Goal: Task Accomplishment & Management: Complete application form

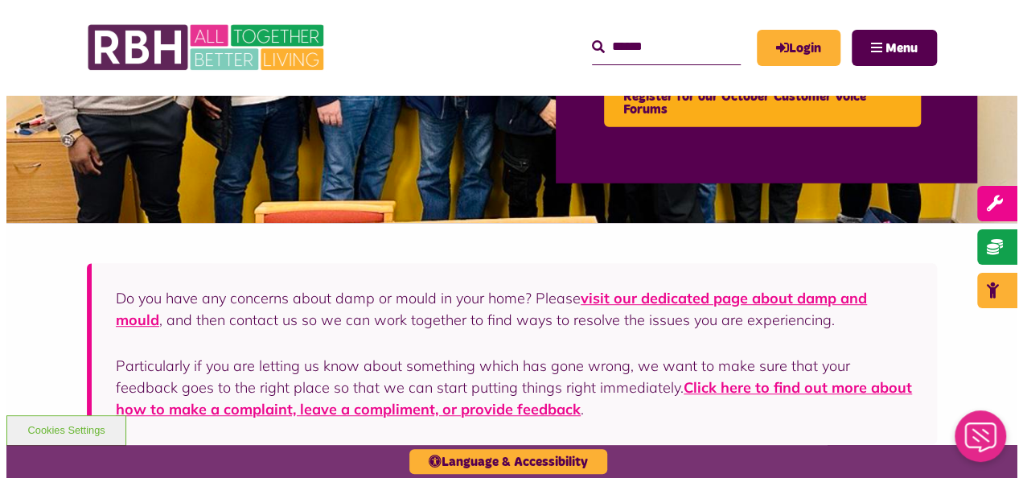
scroll to position [241, 0]
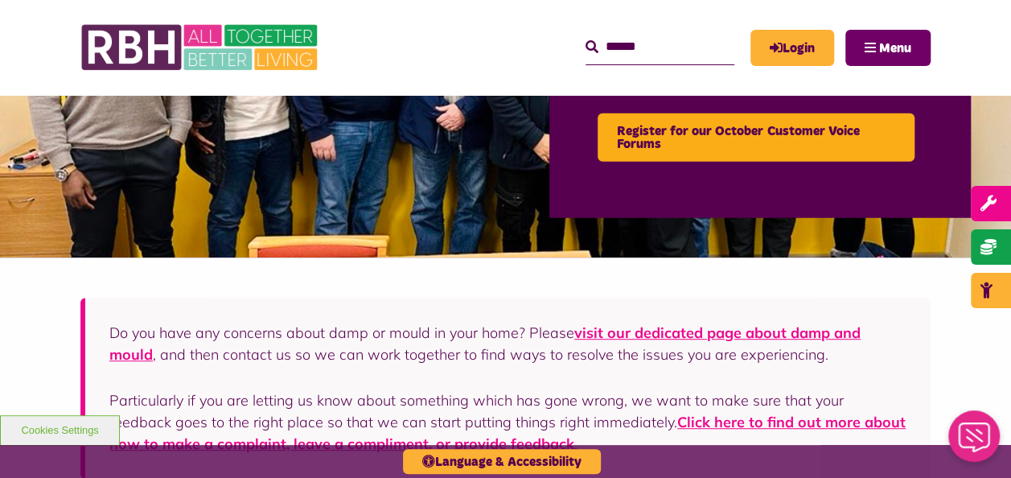
click at [880, 32] on button "Menu" at bounding box center [887, 48] width 85 height 36
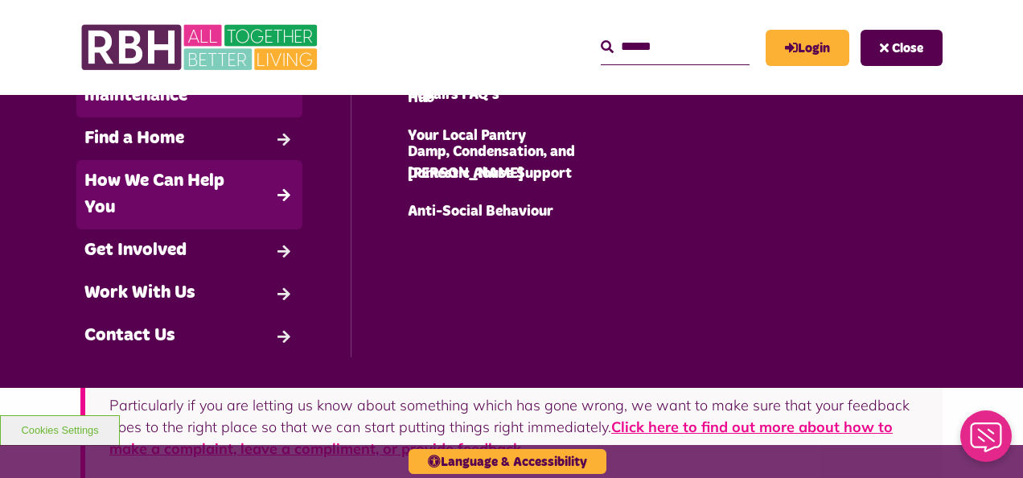
scroll to position [166, 0]
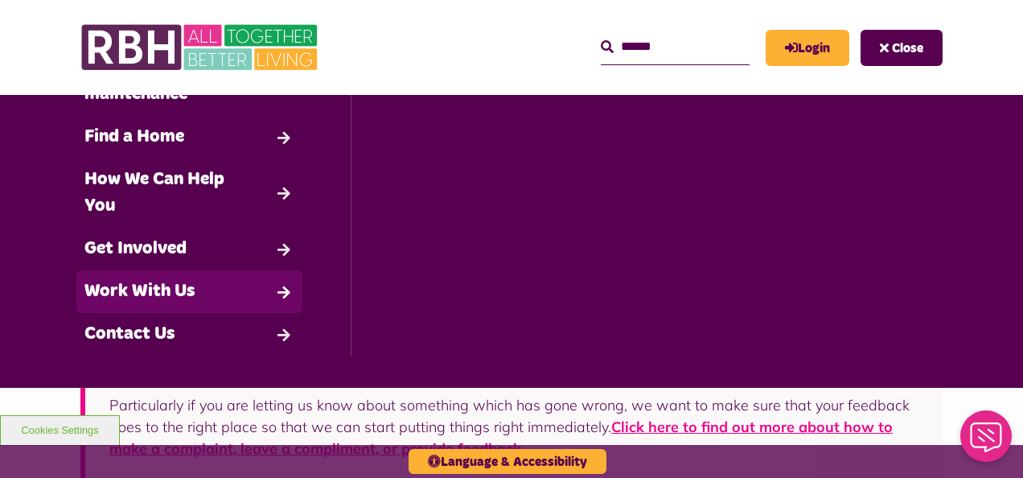
click at [183, 288] on link "Work With Us" at bounding box center [189, 291] width 226 height 43
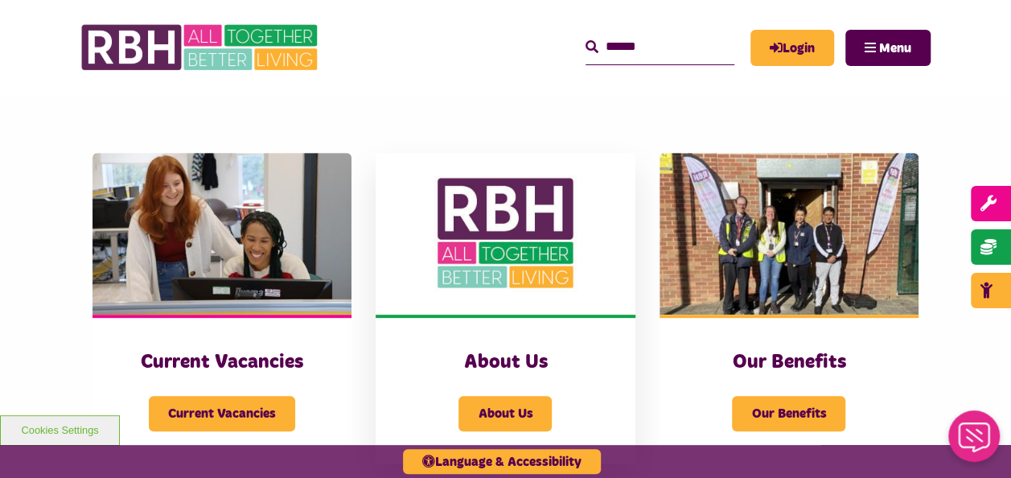
scroll to position [322, 0]
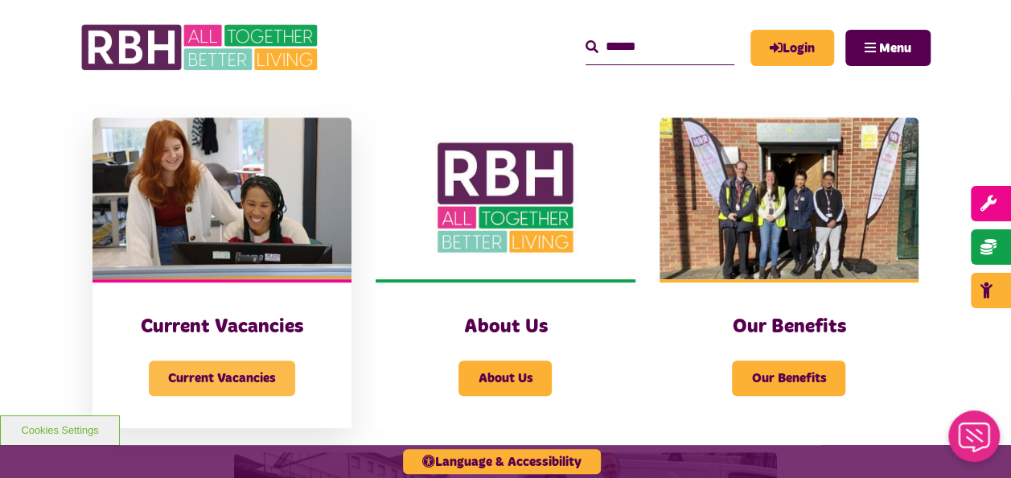
click at [204, 384] on span "Current Vacancies" at bounding box center [222, 377] width 146 height 35
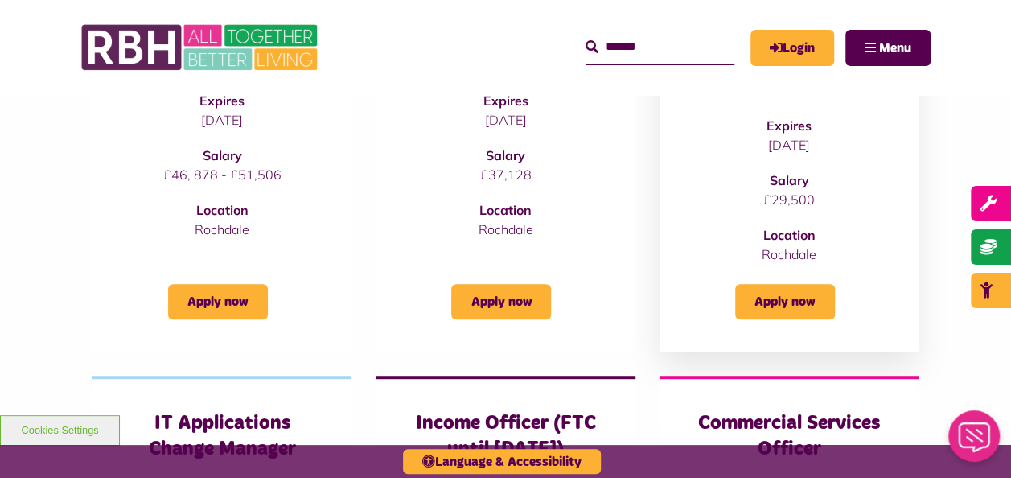
scroll to position [322, 0]
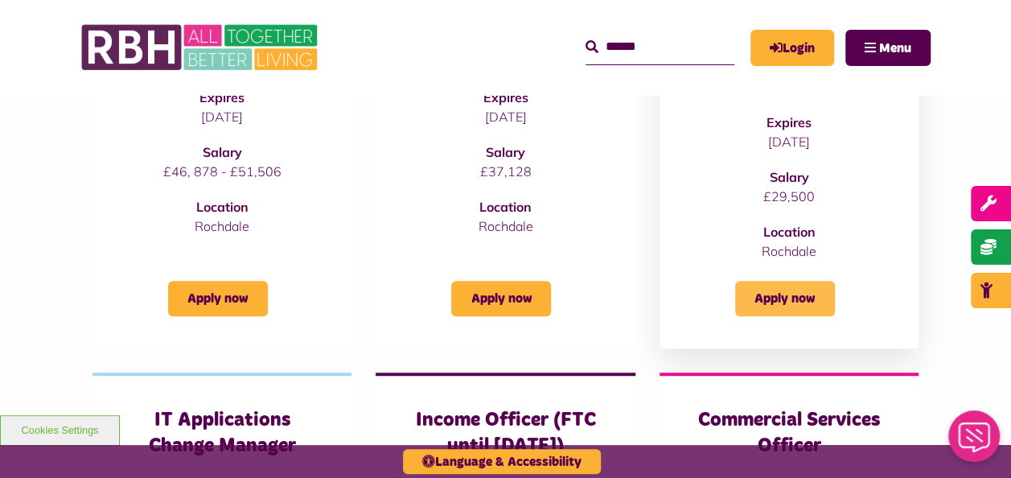
click at [770, 299] on link "Apply now" at bounding box center [785, 298] width 100 height 35
